Goal: Check status: Check status

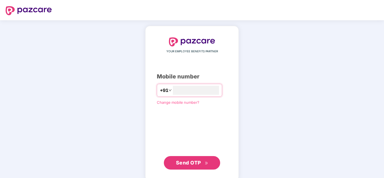
type input "**********"
click at [195, 163] on span "Send OTP" at bounding box center [188, 163] width 25 height 6
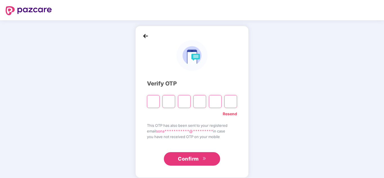
type input "*"
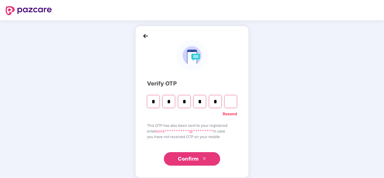
type input "*"
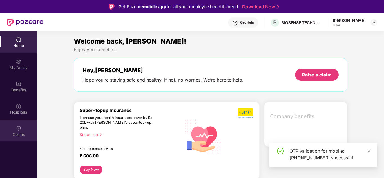
click at [21, 133] on div "Claims" at bounding box center [18, 135] width 37 height 6
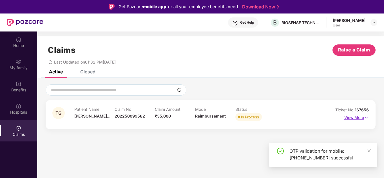
click at [368, 115] on img at bounding box center [366, 118] width 5 height 6
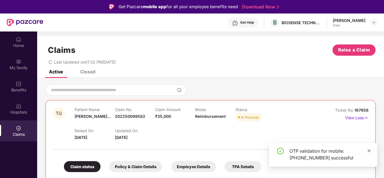
click at [368, 151] on icon "close" at bounding box center [369, 151] width 4 height 4
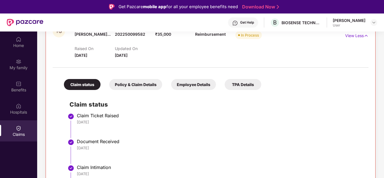
scroll to position [138, 0]
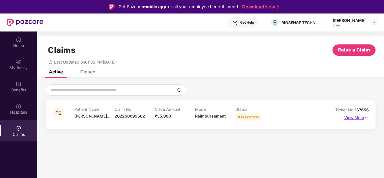
click at [362, 117] on p "View More" at bounding box center [356, 117] width 25 height 8
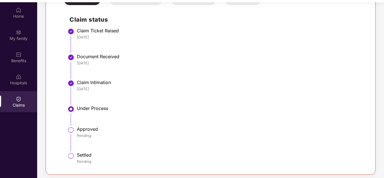
scroll to position [32, 0]
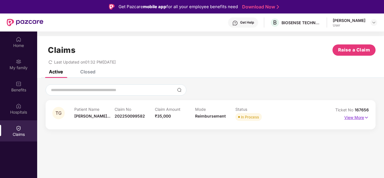
click at [360, 117] on p "View More" at bounding box center [356, 117] width 25 height 8
